Goal: Complete application form

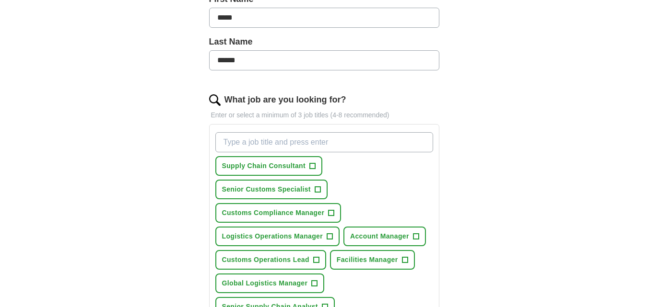
scroll to position [240, 0]
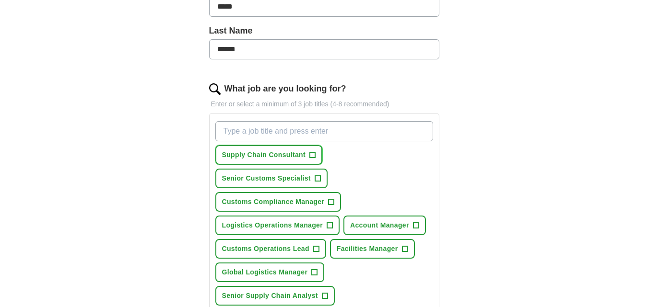
click at [252, 155] on span "Supply Chain Consultant" at bounding box center [264, 155] width 84 height 10
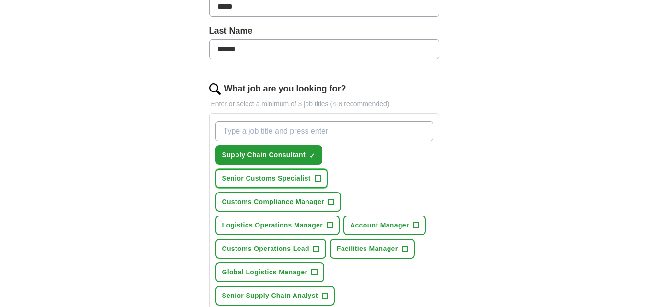
click at [317, 180] on span "+" at bounding box center [318, 179] width 6 height 8
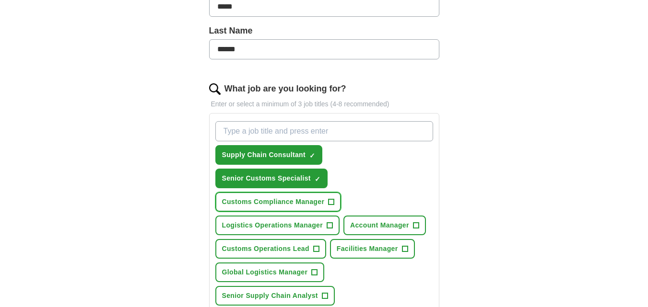
click at [325, 201] on button "Customs Compliance Manager +" at bounding box center [278, 202] width 126 height 20
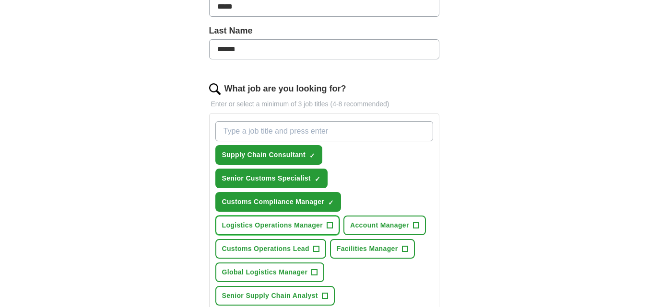
click at [327, 224] on span "+" at bounding box center [330, 226] width 6 height 8
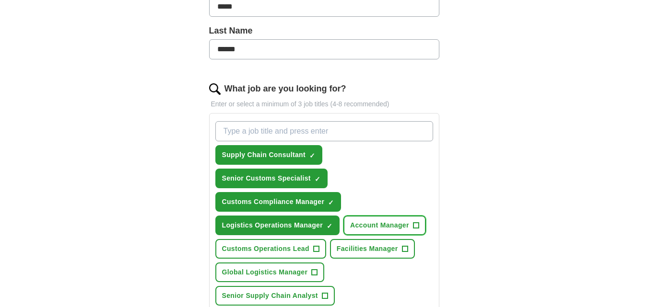
click at [412, 223] on button "Account Manager +" at bounding box center [384, 226] width 83 height 20
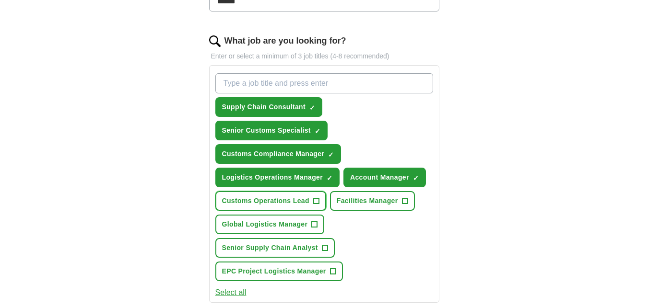
click at [311, 200] on button "Customs Operations Lead +" at bounding box center [270, 201] width 111 height 20
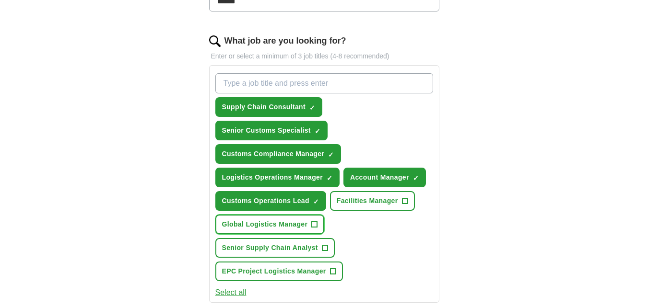
click at [313, 224] on span "+" at bounding box center [315, 225] width 6 height 8
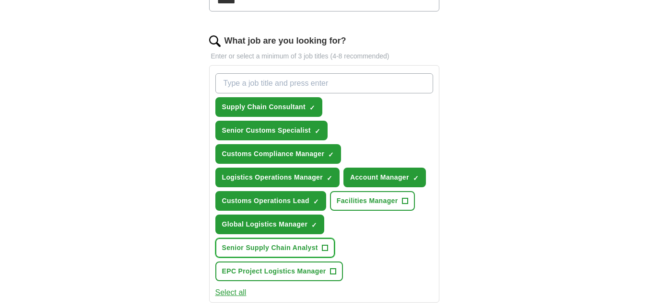
click at [320, 250] on button "Senior Supply Chain Analyst +" at bounding box center [274, 248] width 119 height 20
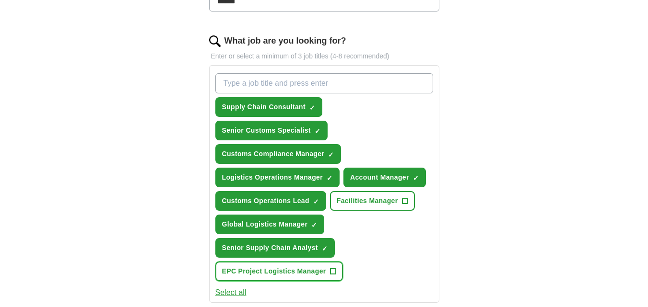
click at [328, 269] on button "EPC Project Logistics Manager +" at bounding box center [279, 272] width 128 height 20
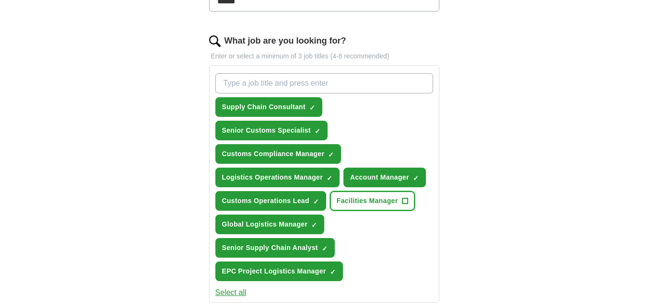
click at [397, 202] on span "Facilities Manager" at bounding box center [367, 201] width 61 height 10
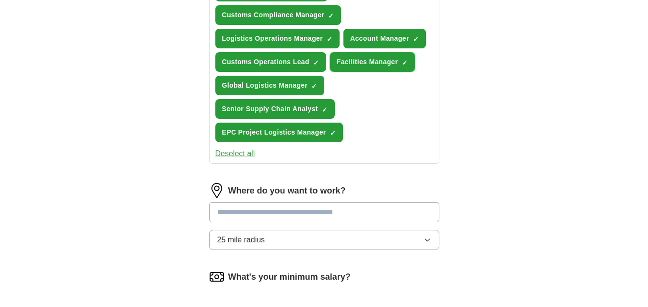
scroll to position [432, 0]
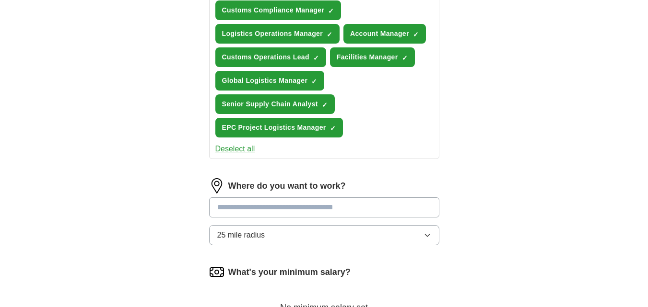
click at [388, 208] on input at bounding box center [324, 208] width 230 height 20
type input "********"
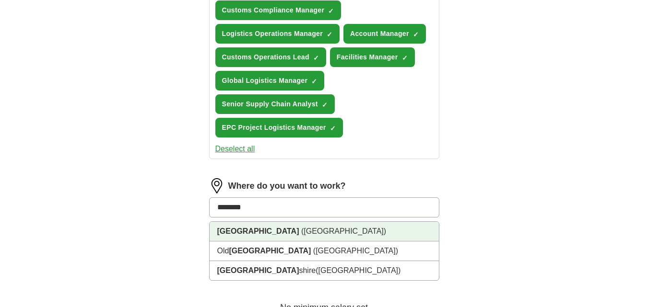
click at [302, 226] on li "[GEOGRAPHIC_DATA] ([GEOGRAPHIC_DATA])" at bounding box center [324, 232] width 229 height 20
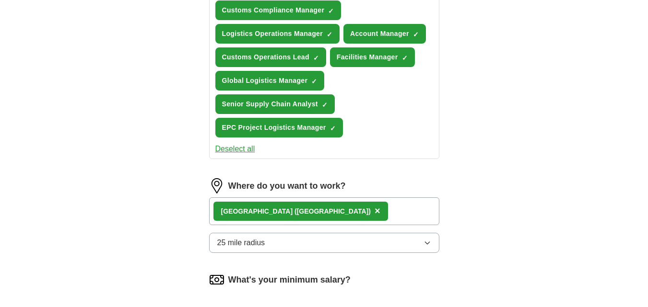
click at [427, 245] on icon "button" at bounding box center [428, 243] width 8 height 8
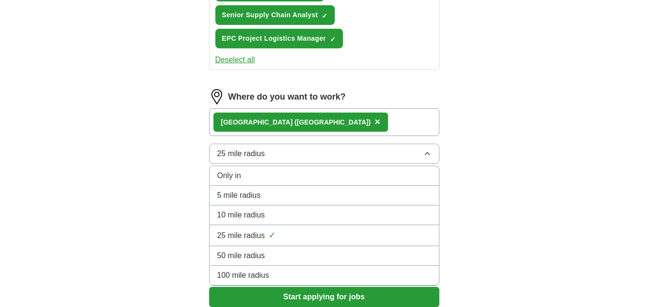
scroll to position [528, 0]
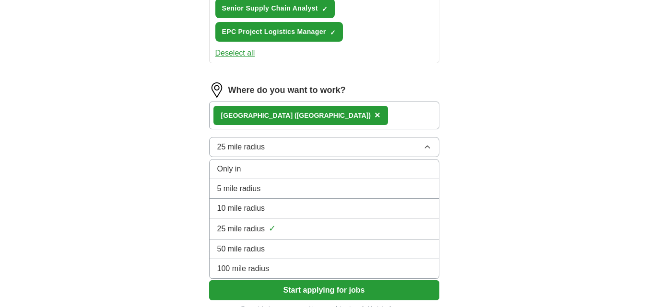
click at [246, 264] on span "100 mile radius" at bounding box center [243, 269] width 52 height 12
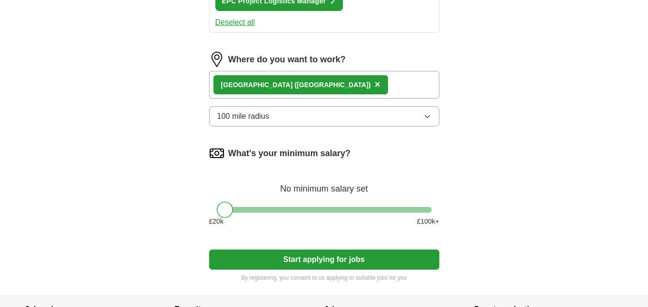
scroll to position [576, 0]
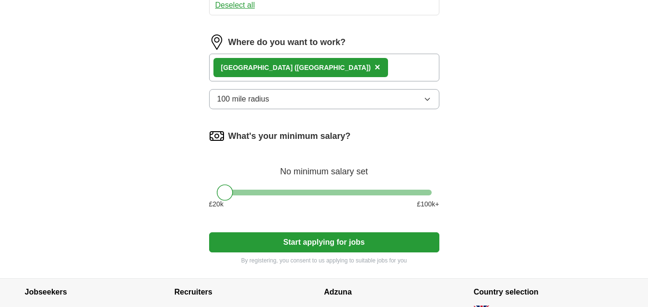
click at [311, 243] on button "Start applying for jobs" at bounding box center [324, 243] width 230 height 20
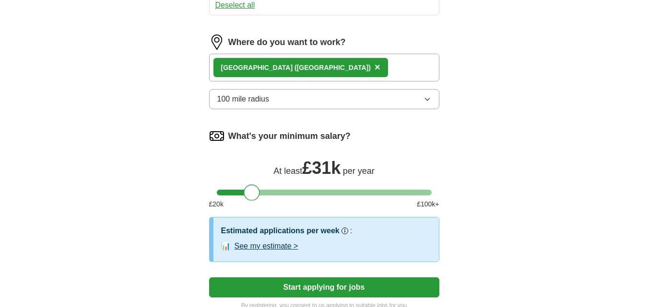
click at [251, 194] on div at bounding box center [324, 193] width 215 height 6
click at [248, 194] on div at bounding box center [249, 193] width 16 height 16
click at [321, 284] on button "Start applying for jobs" at bounding box center [324, 288] width 230 height 20
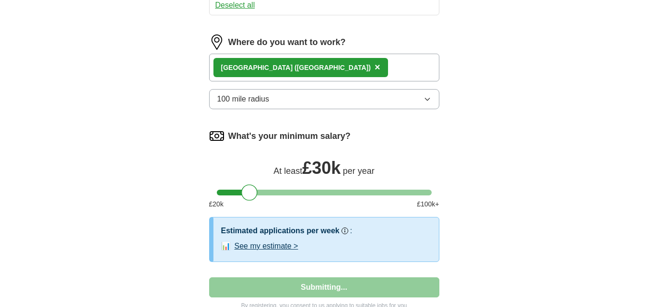
select select "**"
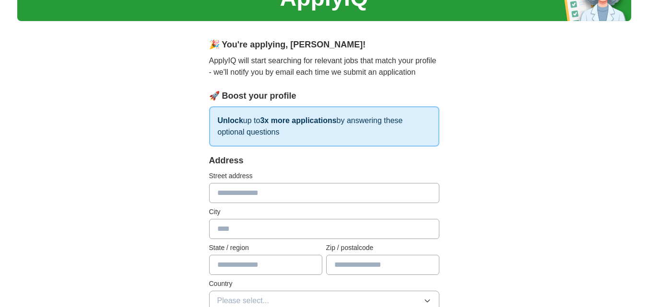
scroll to position [48, 0]
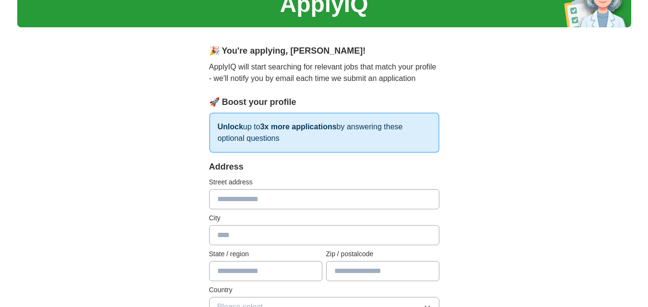
click at [290, 200] on input "text" at bounding box center [324, 199] width 230 height 20
type input "**********"
type input "********"
click at [227, 198] on input "**********" at bounding box center [324, 199] width 230 height 20
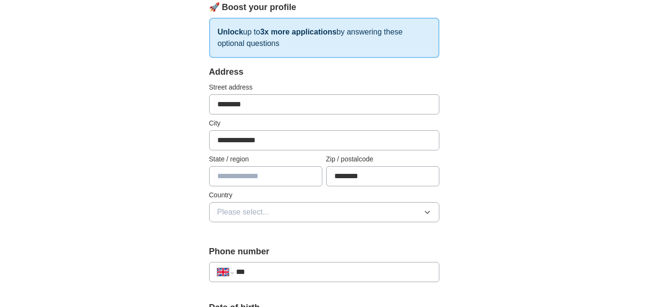
scroll to position [144, 0]
type input "********"
click at [429, 212] on icon "button" at bounding box center [428, 212] width 8 height 8
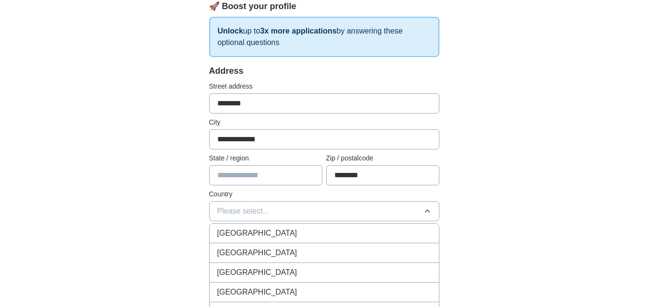
click at [296, 234] on div "[GEOGRAPHIC_DATA]" at bounding box center [324, 234] width 214 height 12
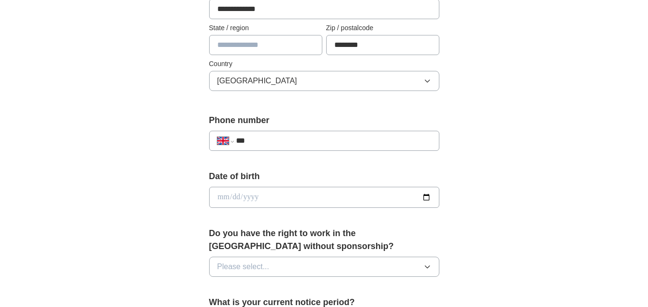
scroll to position [384, 0]
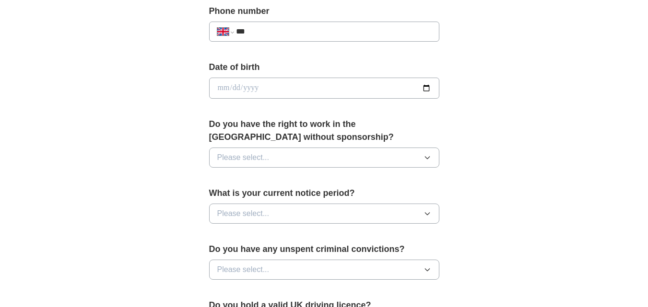
click at [428, 159] on icon "button" at bounding box center [428, 158] width 8 height 8
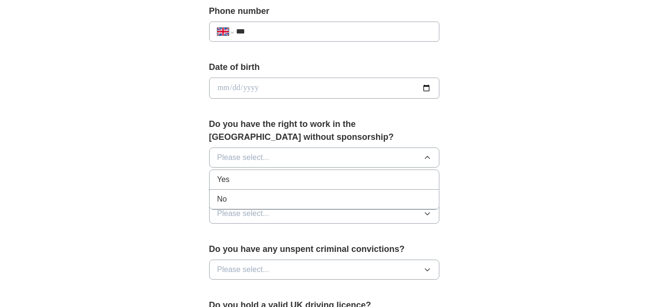
click at [259, 184] on div "Yes" at bounding box center [324, 180] width 214 height 12
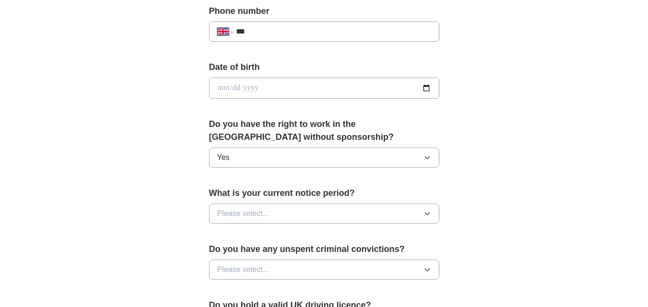
click at [427, 214] on icon "button" at bounding box center [428, 214] width 8 height 8
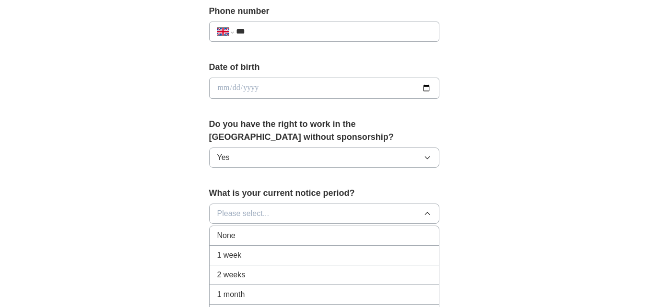
click at [279, 238] on div "None" at bounding box center [324, 236] width 214 height 12
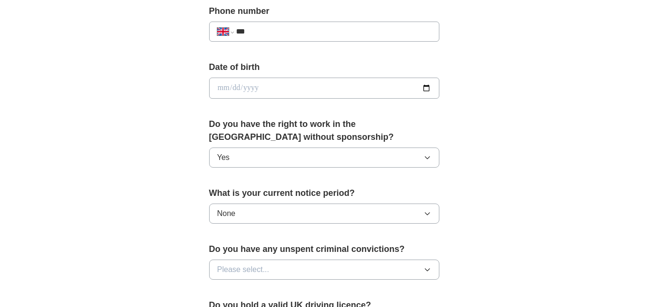
scroll to position [432, 0]
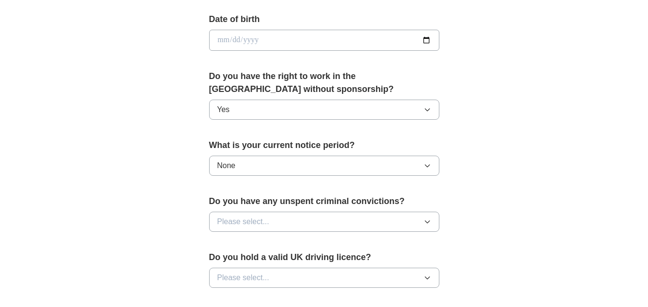
click at [424, 220] on icon "button" at bounding box center [428, 222] width 8 height 8
click at [284, 263] on div "No" at bounding box center [324, 264] width 214 height 12
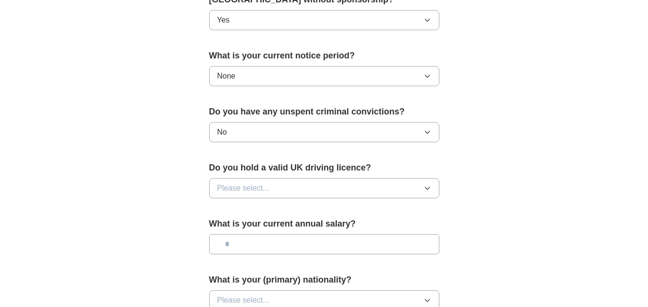
scroll to position [528, 0]
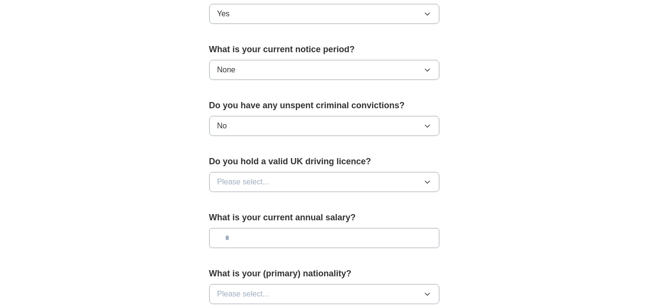
click at [427, 181] on icon "button" at bounding box center [428, 182] width 8 height 8
drag, startPoint x: 263, startPoint y: 205, endPoint x: 275, endPoint y: 205, distance: 12.5
click at [269, 205] on div "Yes" at bounding box center [324, 205] width 214 height 12
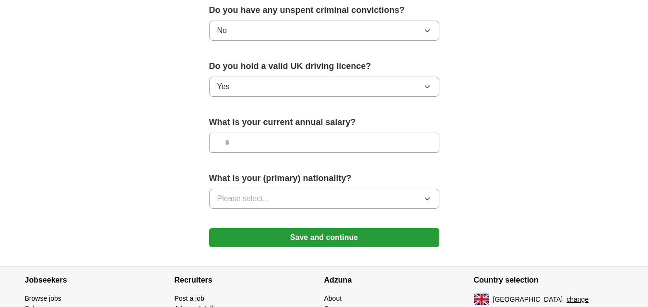
scroll to position [624, 0]
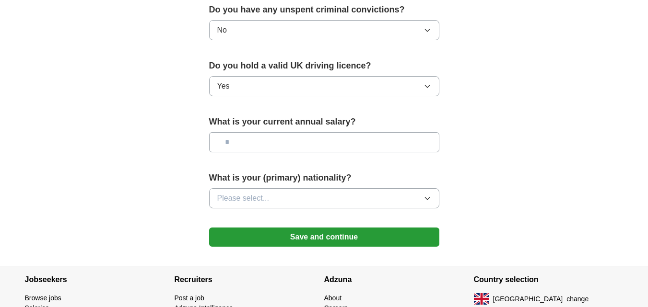
click at [410, 143] on input "text" at bounding box center [324, 142] width 230 height 20
type input "*******"
click at [431, 202] on button "Please select..." at bounding box center [324, 199] width 230 height 20
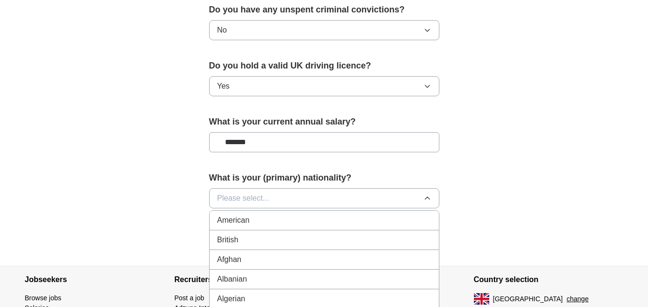
click at [307, 239] on div "British" at bounding box center [324, 241] width 214 height 12
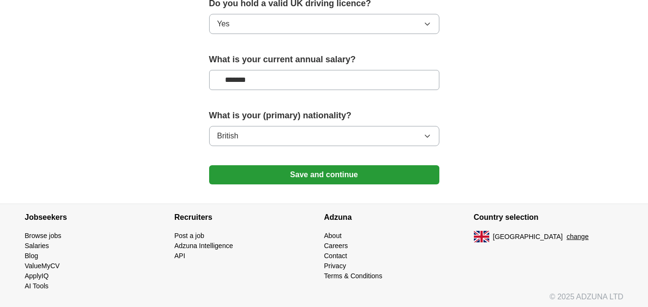
scroll to position [689, 0]
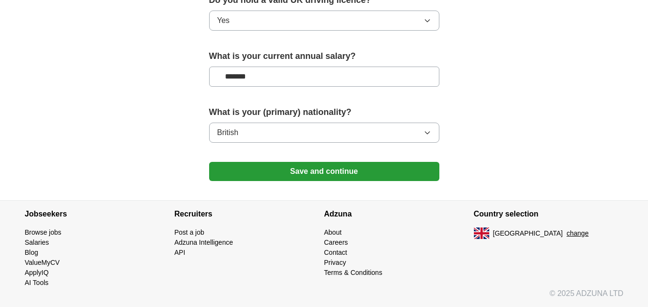
click at [326, 174] on button "Save and continue" at bounding box center [324, 171] width 230 height 19
